Goal: Communication & Community: Answer question/provide support

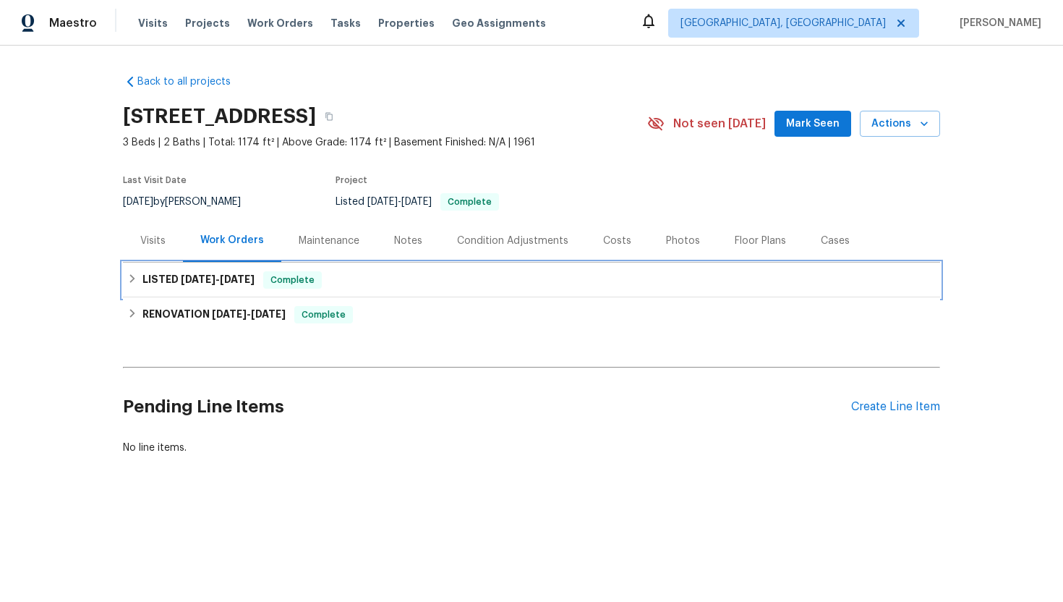
click at [380, 273] on div "LISTED [DATE] - [DATE] Complete" at bounding box center [531, 279] width 809 height 17
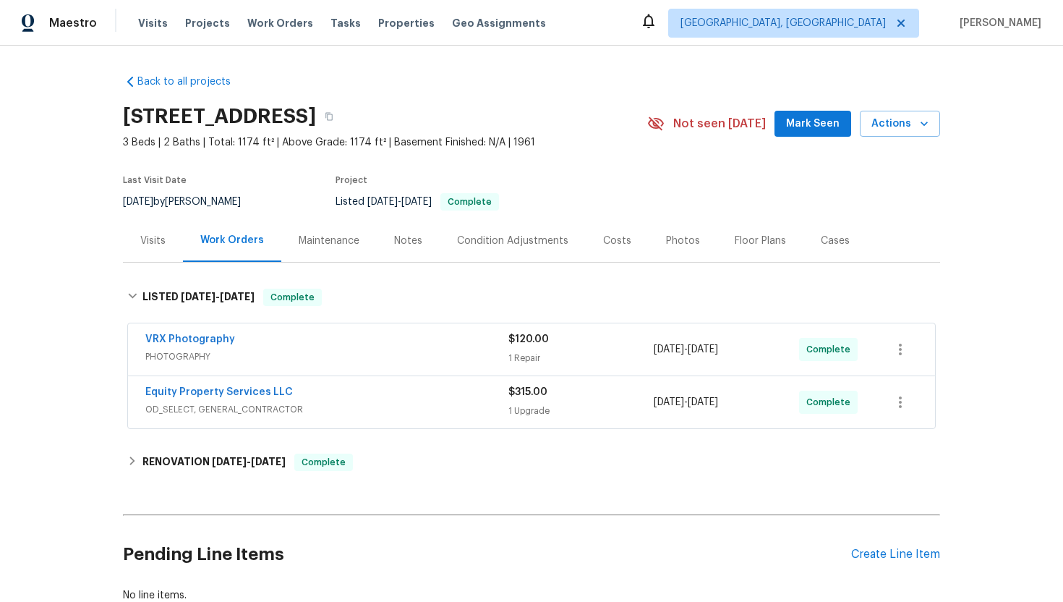
click at [401, 396] on div "Equity Property Services LLC" at bounding box center [326, 393] width 363 height 17
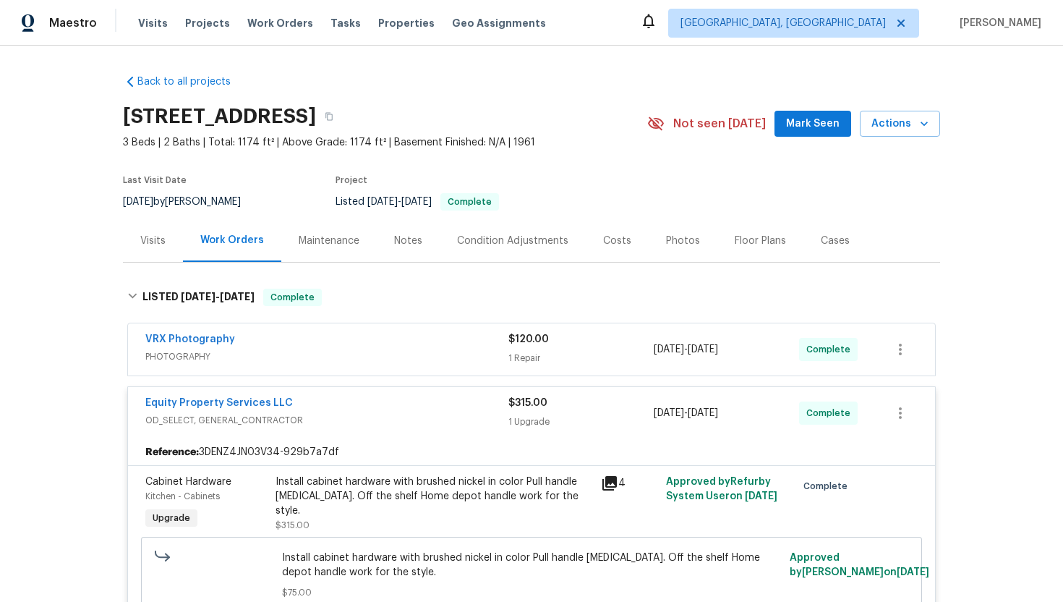
click at [375, 409] on div "Equity Property Services LLC" at bounding box center [326, 404] width 363 height 17
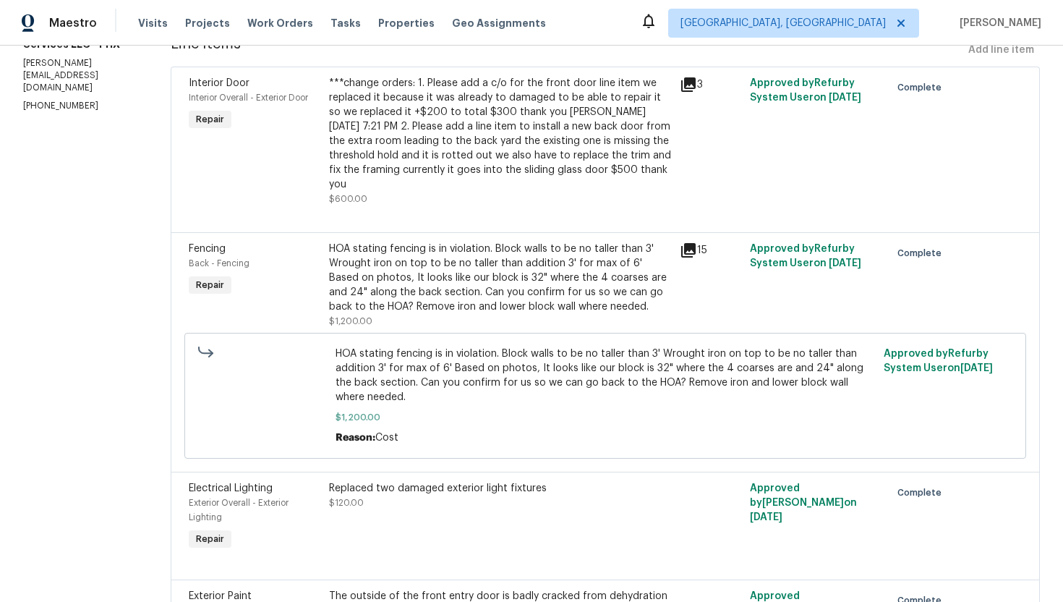
scroll to position [343, 0]
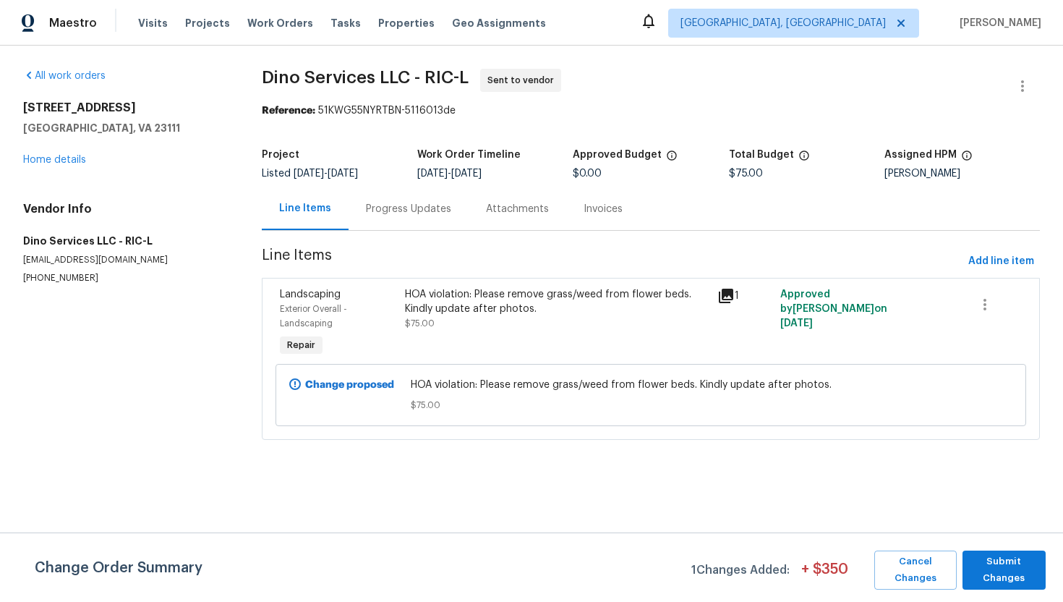
click at [406, 210] on div "Progress Updates" at bounding box center [408, 209] width 85 height 14
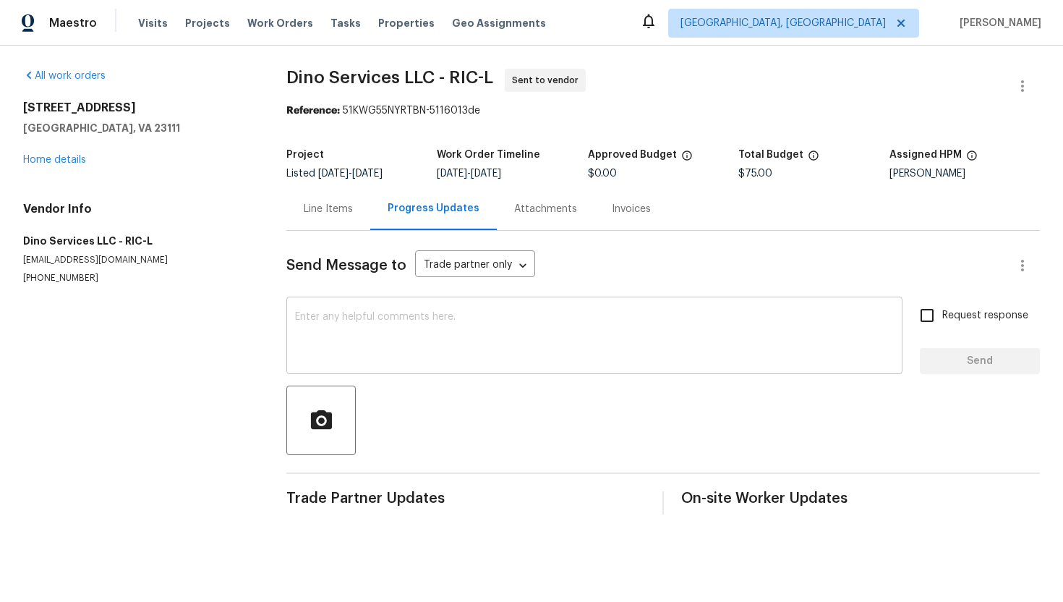
click at [366, 315] on textarea at bounding box center [594, 337] width 599 height 51
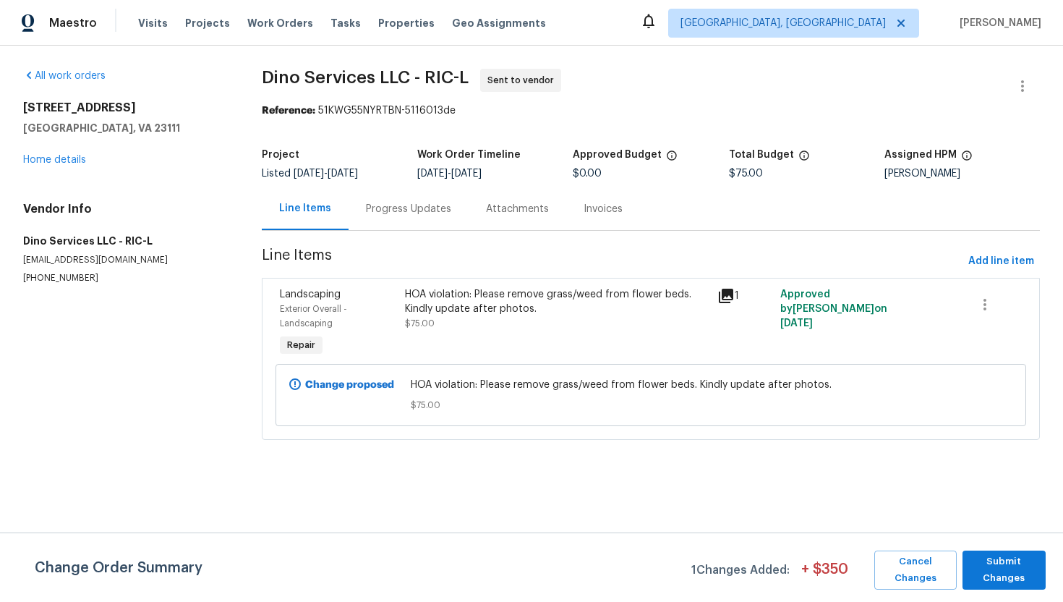
click at [401, 214] on div "Progress Updates" at bounding box center [408, 209] width 85 height 14
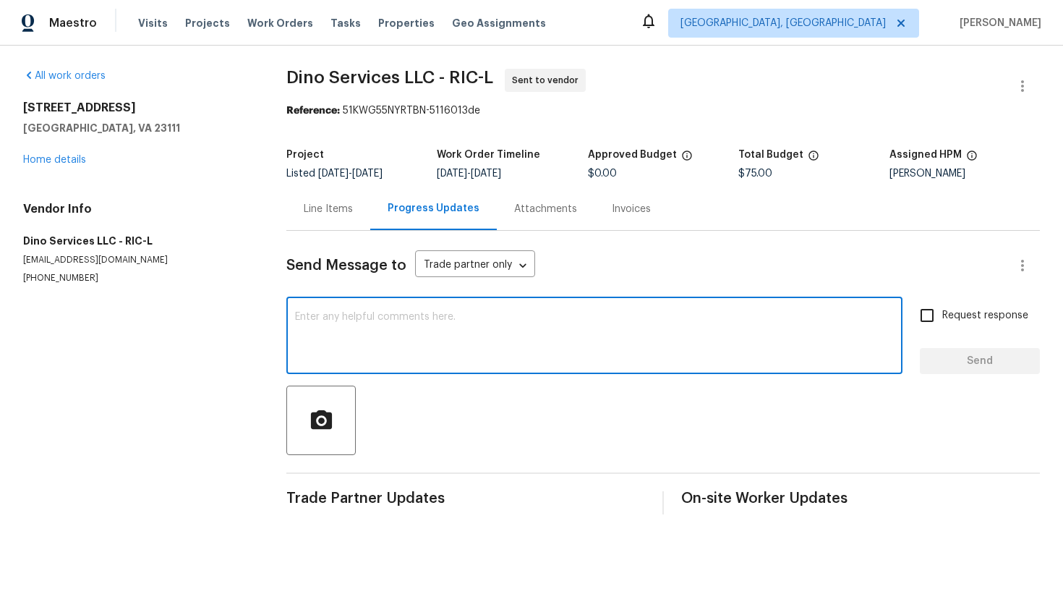
click at [417, 352] on textarea at bounding box center [594, 337] width 599 height 51
paste textarea "This property is set to close, so we kindly ask if you could prioritize this. T…"
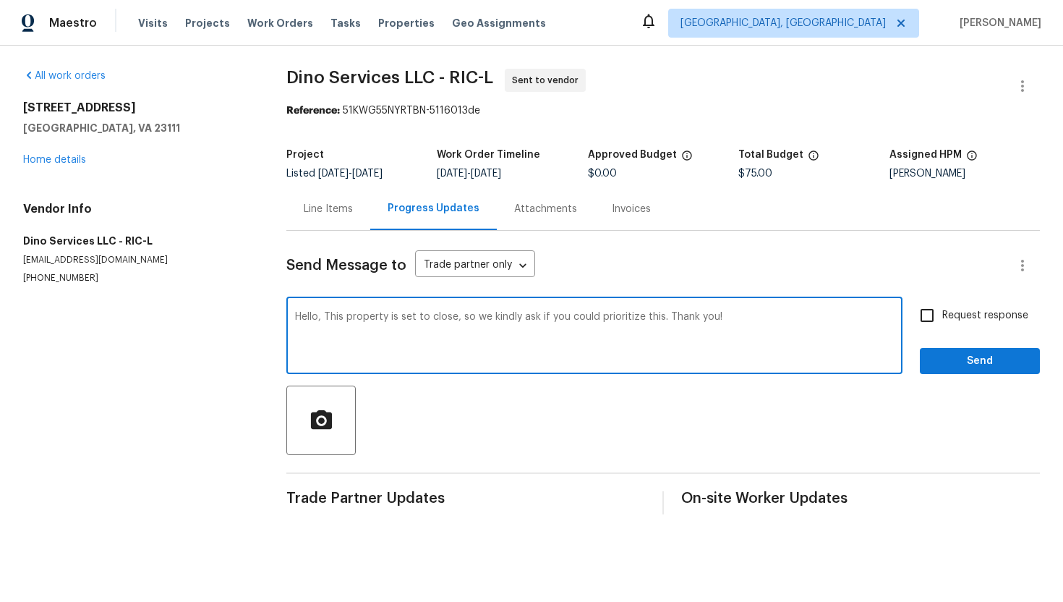
type textarea "Hello, This property is set to close, so we kindly ask if you could prioritize …"
click at [945, 316] on span "Request response" at bounding box center [985, 315] width 86 height 15
click at [942, 316] on input "Request response" at bounding box center [927, 315] width 30 height 30
checkbox input "true"
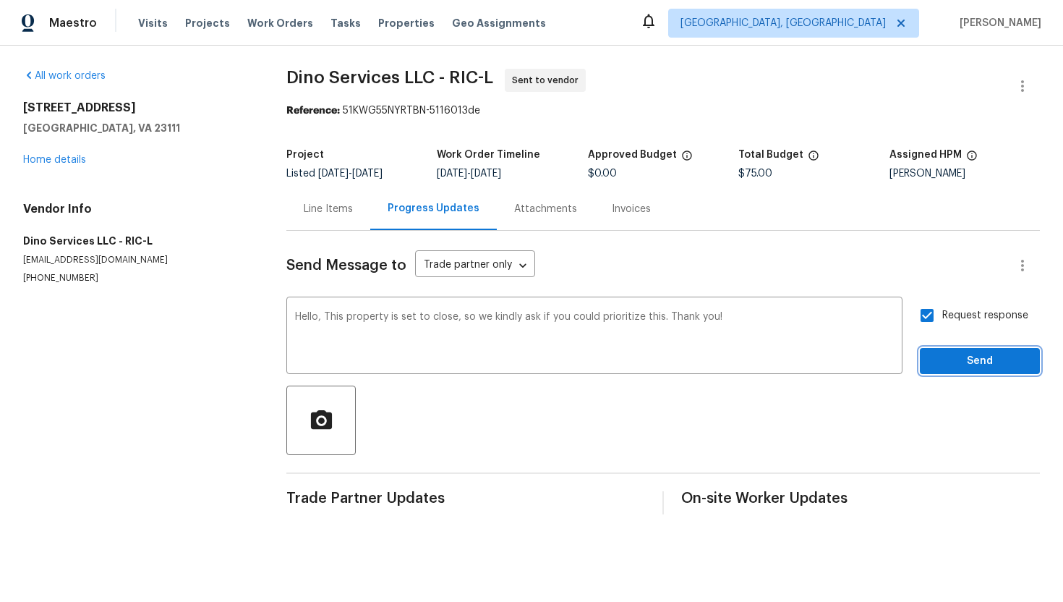
click at [947, 359] on span "Send" at bounding box center [980, 361] width 97 height 18
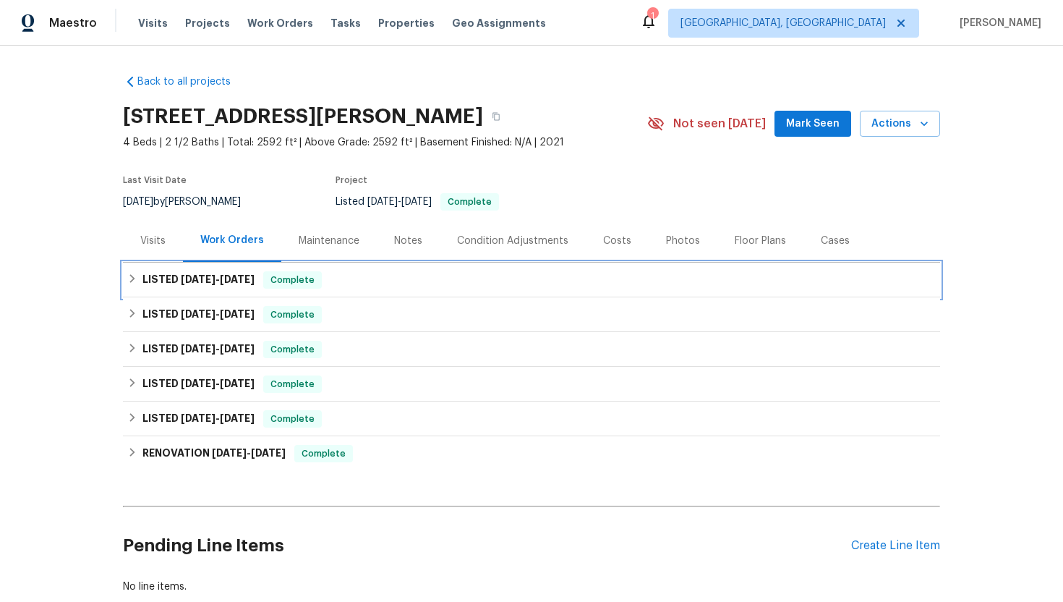
click at [416, 285] on div "LISTED [DATE] - [DATE] Complete" at bounding box center [531, 279] width 809 height 17
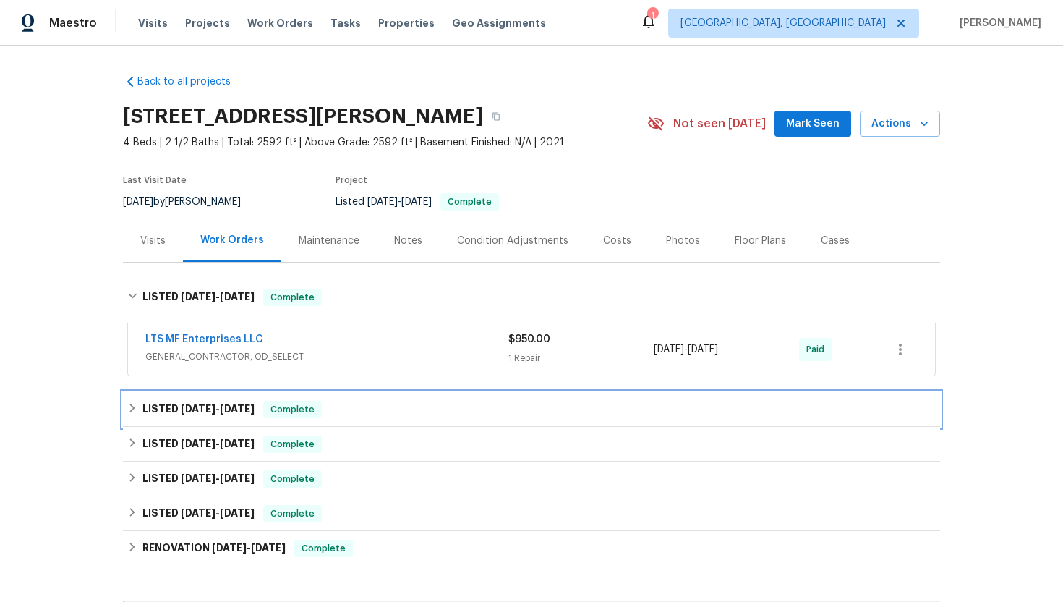
click at [501, 401] on div "LISTED 7/17/25 - 8/4/25 Complete" at bounding box center [531, 409] width 809 height 17
